Goal: Task Accomplishment & Management: Manage account settings

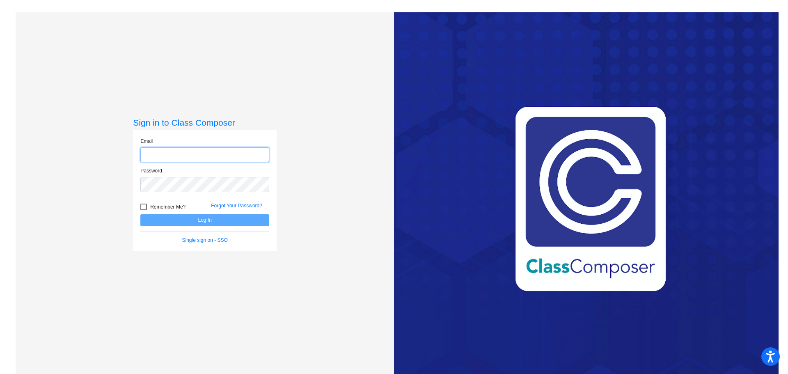
type input "jengeland@gcdsd.org"
click at [218, 222] on button "Log In" at bounding box center [204, 220] width 129 height 12
